Goal: Task Accomplishment & Management: Use online tool/utility

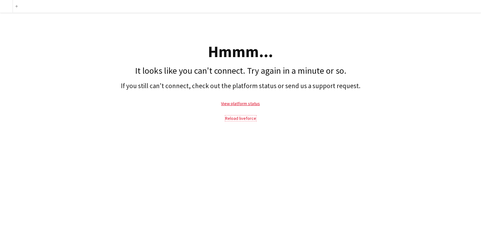
click at [243, 117] on link "Reload liveforce" at bounding box center [240, 118] width 31 height 6
click at [296, 128] on div "Hmmm... It looks like you can't connect. Try again in a minute or so. If you st…" at bounding box center [240, 71] width 481 height 116
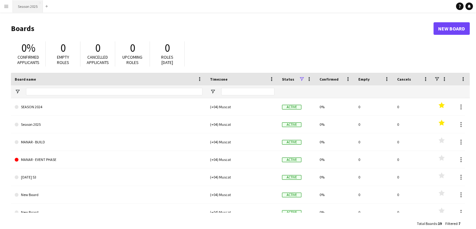
click at [23, 8] on button "Season 2025 Close" at bounding box center [28, 6] width 30 height 12
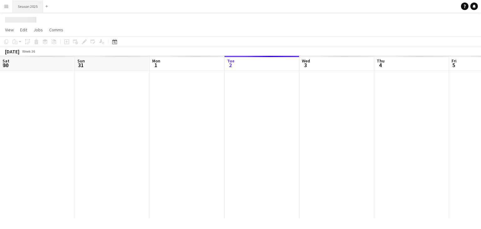
scroll to position [0, 150]
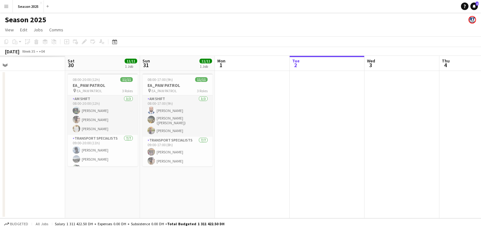
drag, startPoint x: 134, startPoint y: 117, endPoint x: 346, endPoint y: 115, distance: 212.3
click at [346, 115] on app-calendar-viewport "Wed 27 Thu 28 Fri 29 Sat 30 11/11 1 Job Sun 31 11/11 1 Job Mon 1 Tue 2 Wed 3 Th…" at bounding box center [240, 137] width 481 height 162
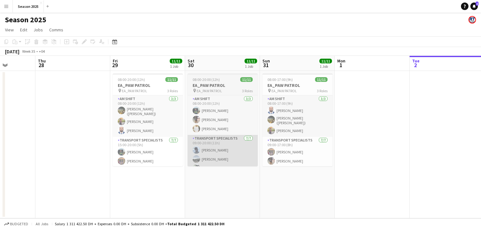
scroll to position [0, 192]
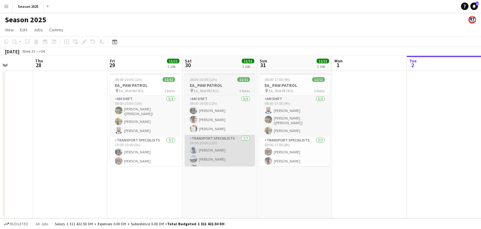
drag, startPoint x: 76, startPoint y: 140, endPoint x: 190, endPoint y: 139, distance: 113.3
click at [190, 139] on app-calendar-viewport "Mon 25 Tue 26 Wed 27 Thu 28 Fri 29 11/11 1 Job Sat 30 11/11 1 Job Sun 31 11/11 …" at bounding box center [240, 137] width 481 height 162
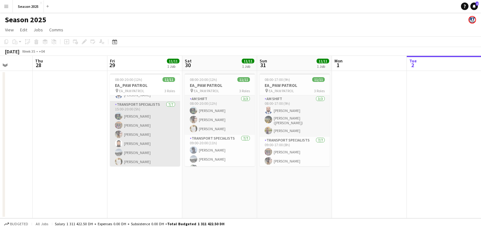
scroll to position [65, 0]
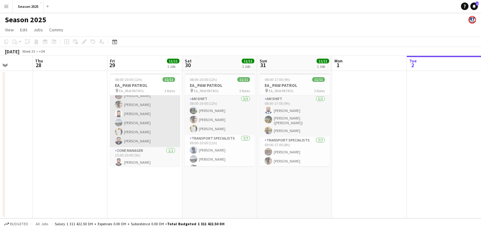
click at [139, 127] on app-card-role "Transport Specialists [DATE] 15:00-20:00 (5h) Maaz Shaikh Raees Ahmed Ibrahim B…" at bounding box center [145, 109] width 70 height 76
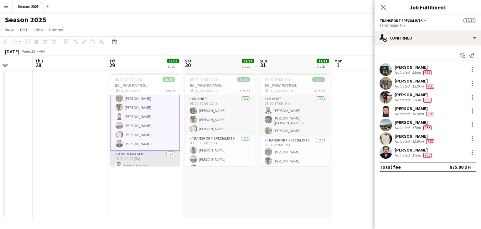
scroll to position [66, 0]
